Goal: Information Seeking & Learning: Learn about a topic

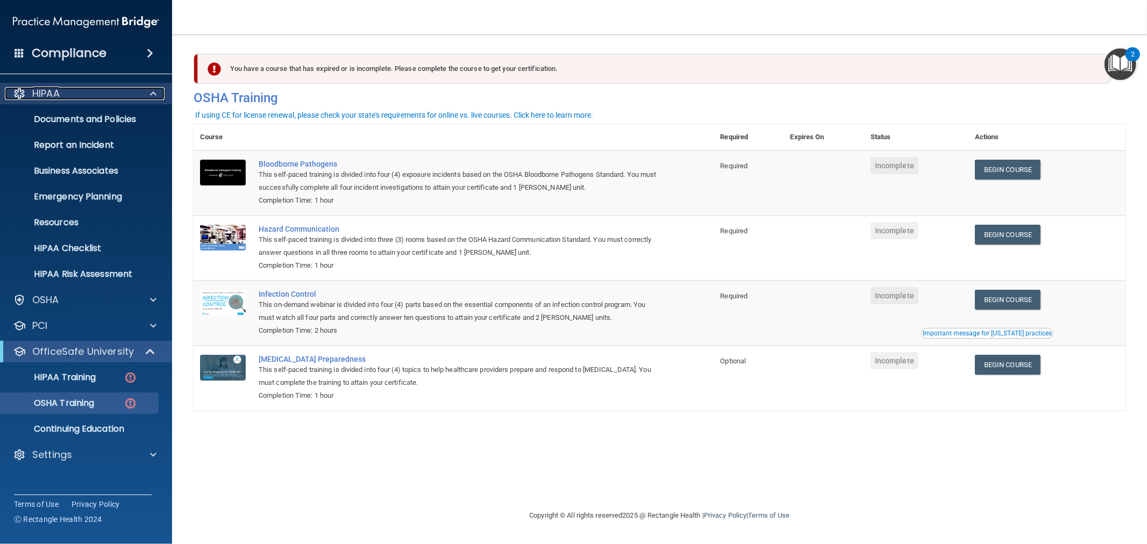
click at [118, 97] on div "HIPAA" at bounding box center [71, 93] width 133 height 13
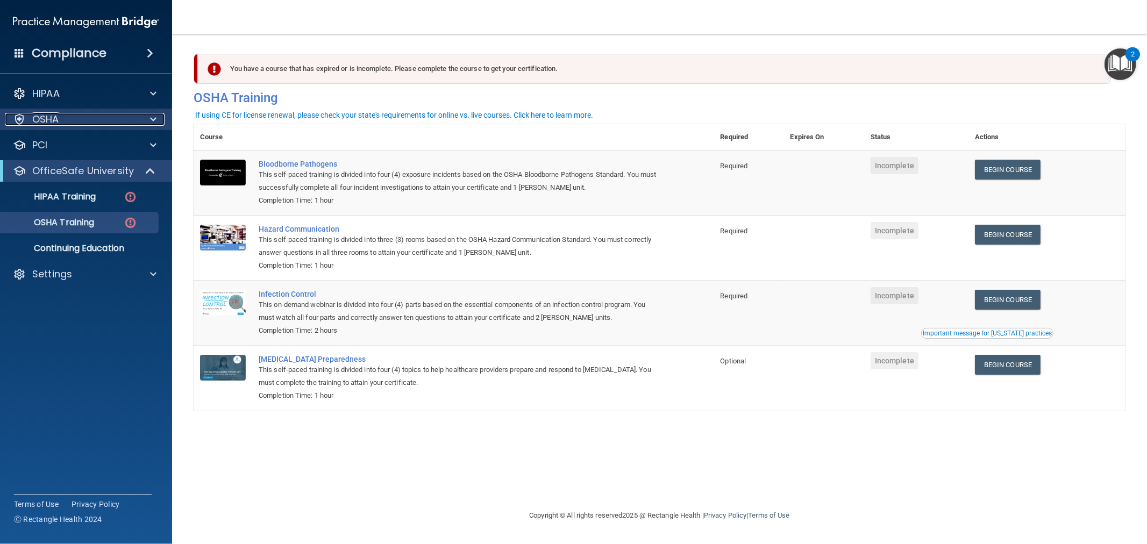
click at [95, 114] on div "OSHA" at bounding box center [71, 119] width 133 height 13
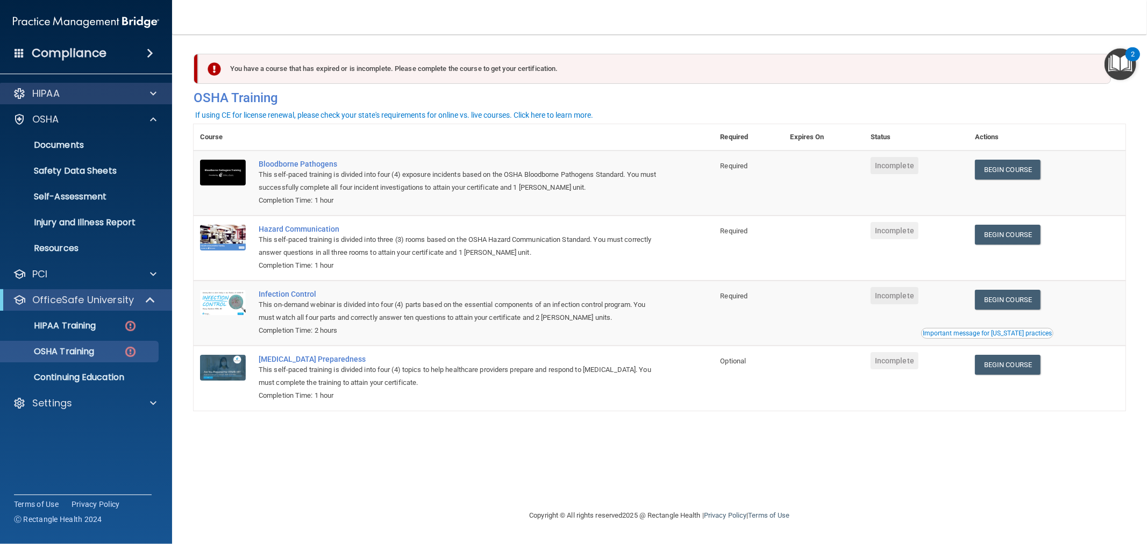
click at [109, 103] on div "HIPAA" at bounding box center [86, 94] width 173 height 22
click at [126, 99] on div "HIPAA" at bounding box center [71, 93] width 133 height 13
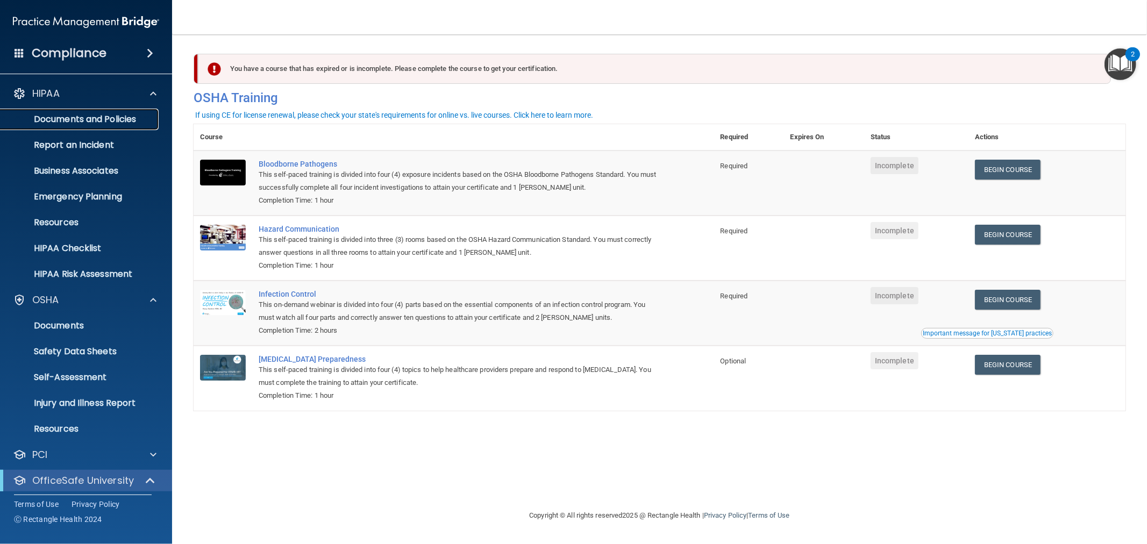
click at [91, 120] on p "Documents and Policies" at bounding box center [80, 119] width 147 height 11
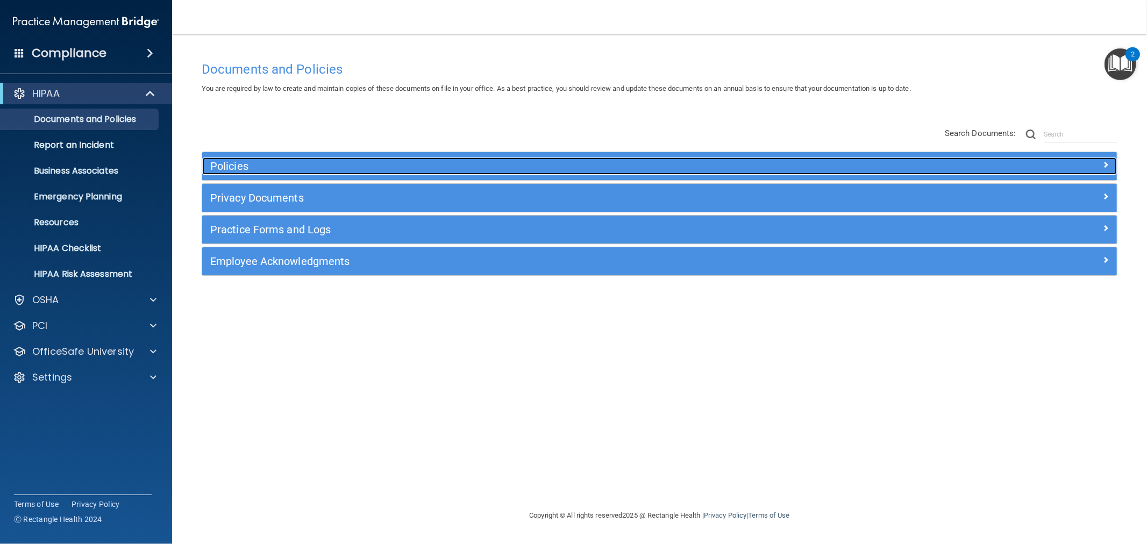
click at [272, 165] on h5 "Policies" at bounding box center [545, 166] width 670 height 12
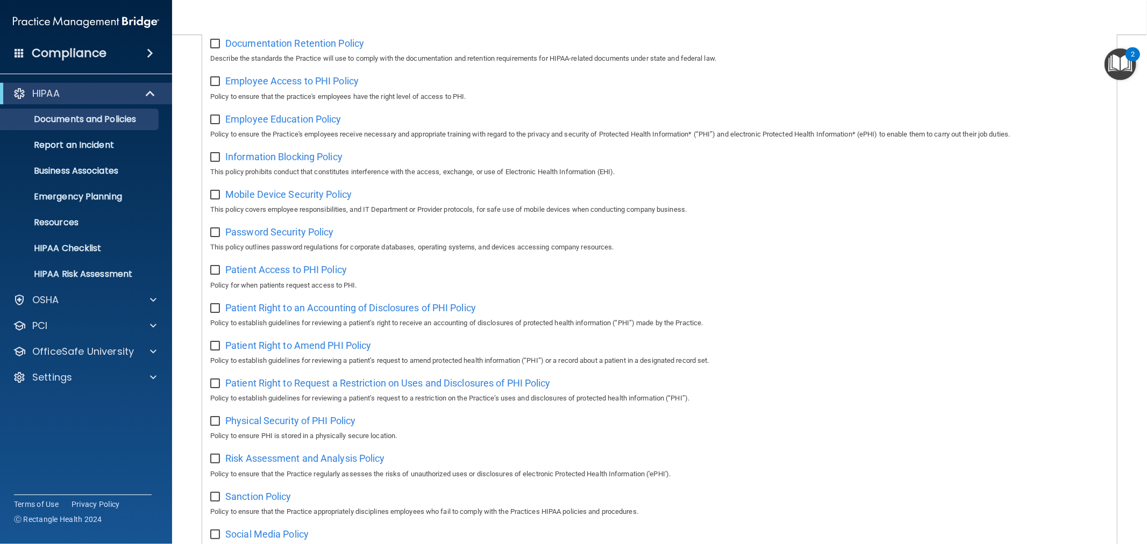
scroll to position [358, 0]
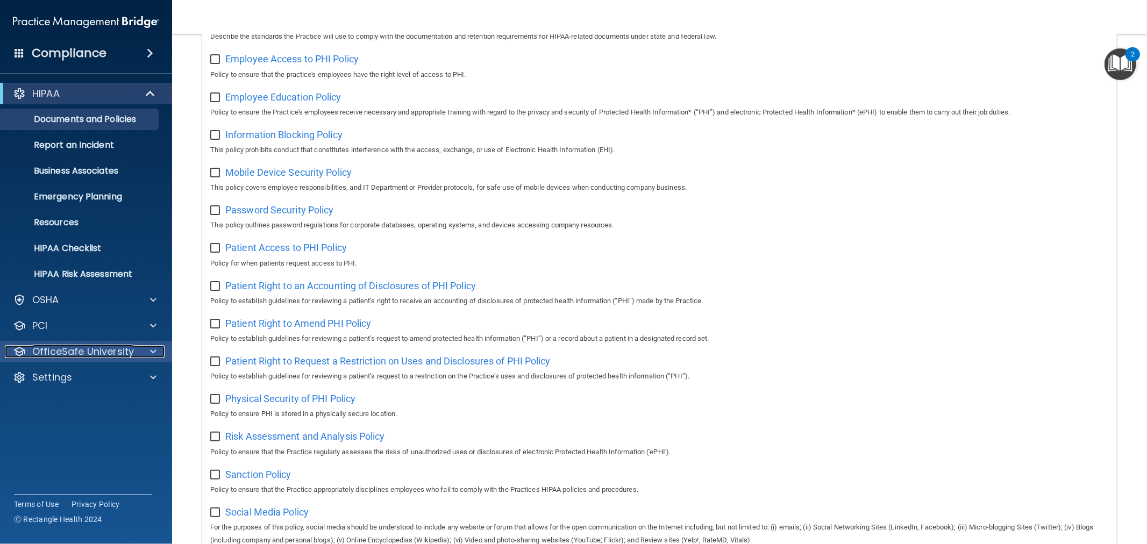
click at [113, 355] on p "OfficeSafe University" at bounding box center [83, 351] width 102 height 13
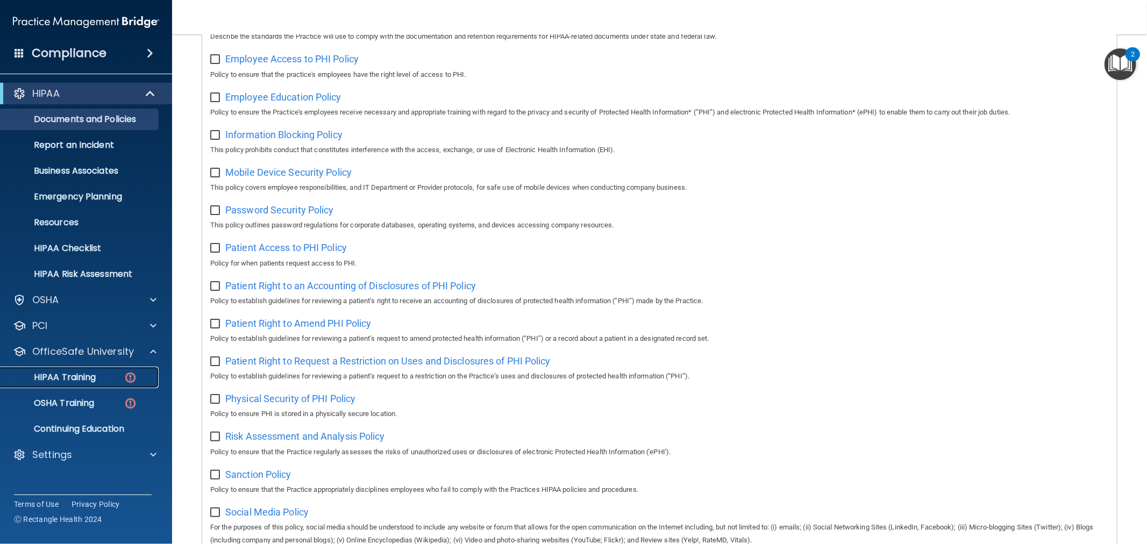
click at [89, 380] on p "HIPAA Training" at bounding box center [51, 377] width 89 height 11
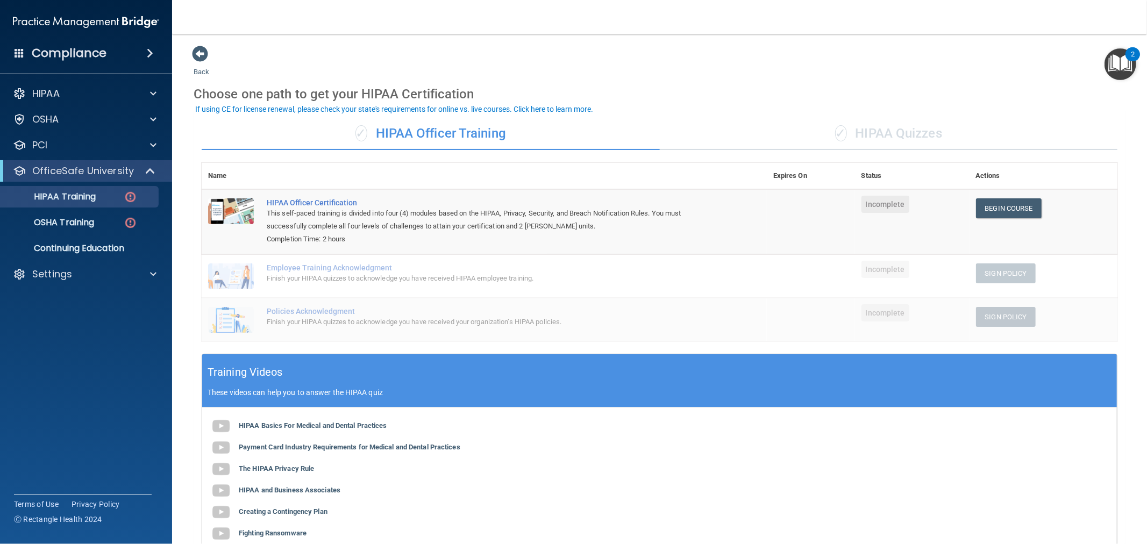
click at [868, 128] on div "✓ HIPAA Quizzes" at bounding box center [889, 134] width 458 height 32
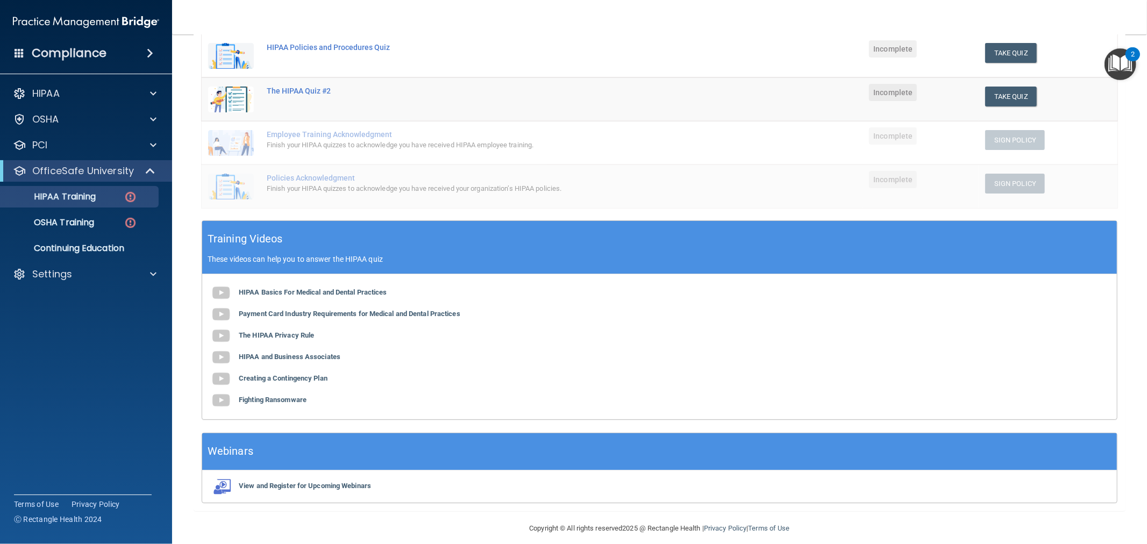
scroll to position [208, 0]
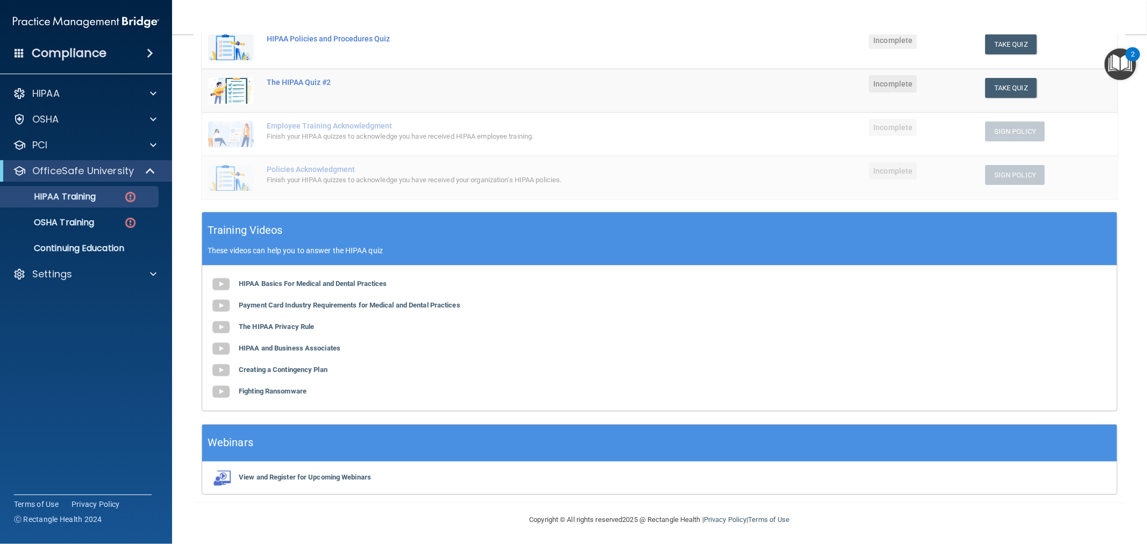
click at [143, 106] on div "HIPAA Documents and Policies Report an Incident Business Associates Emergency P…" at bounding box center [86, 186] width 173 height 215
click at [146, 103] on div "HIPAA" at bounding box center [86, 94] width 173 height 22
click at [130, 99] on div "HIPAA" at bounding box center [71, 93] width 133 height 13
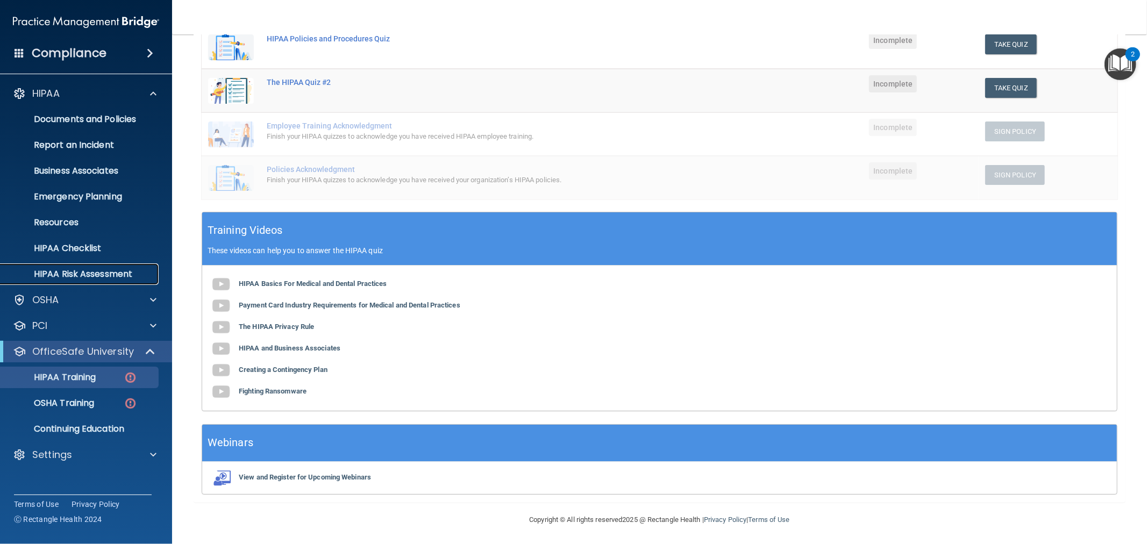
click at [102, 266] on link "HIPAA Risk Assessment" at bounding box center [73, 274] width 169 height 22
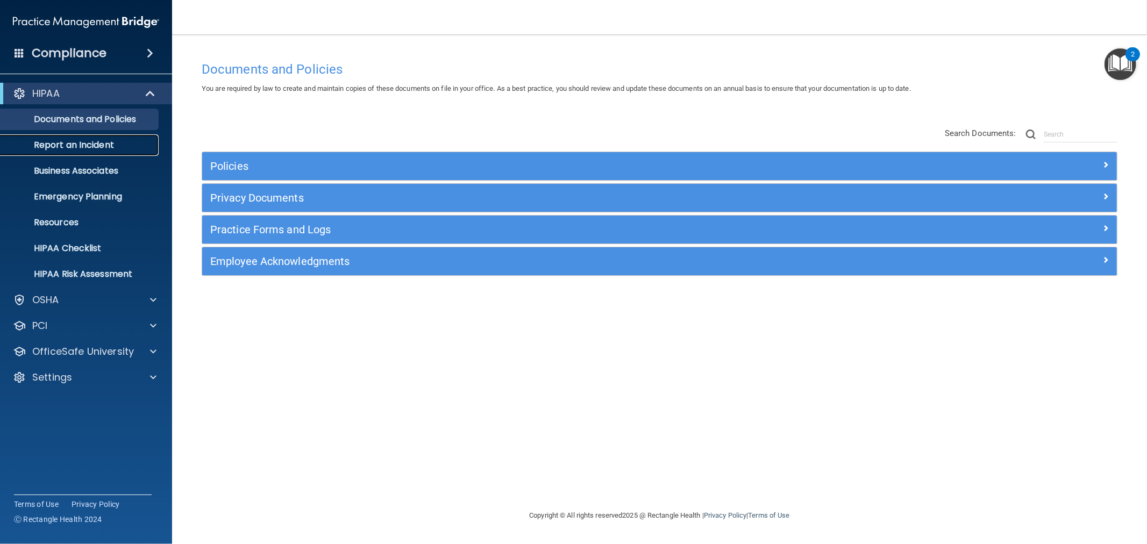
click at [91, 146] on p "Report an Incident" at bounding box center [80, 145] width 147 height 11
